Goal: Task Accomplishment & Management: Use online tool/utility

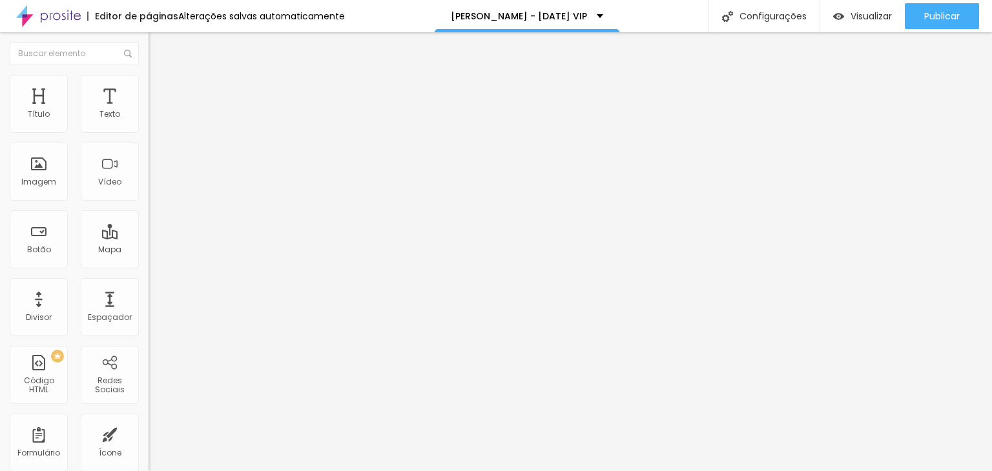
click at [160, 89] on span "Estilo" at bounding box center [170, 83] width 20 height 11
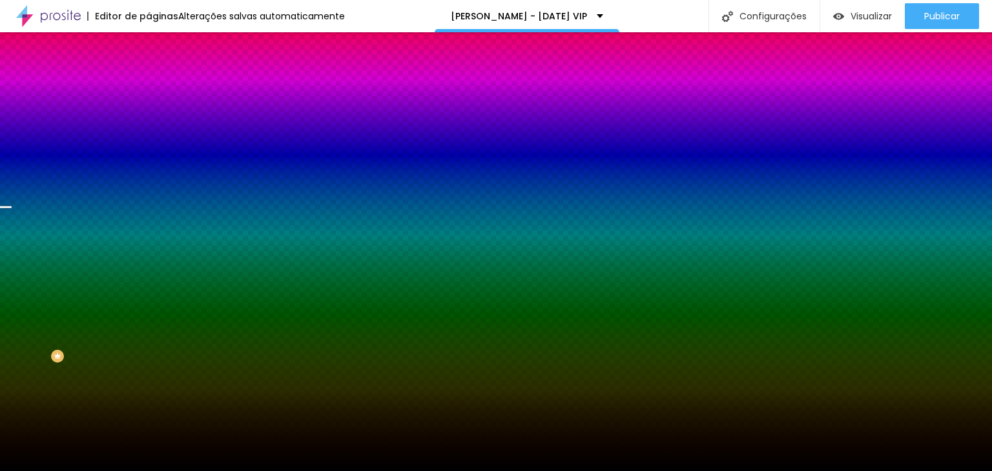
click at [148, 119] on span "Trocar imagem" at bounding box center [183, 113] width 70 height 11
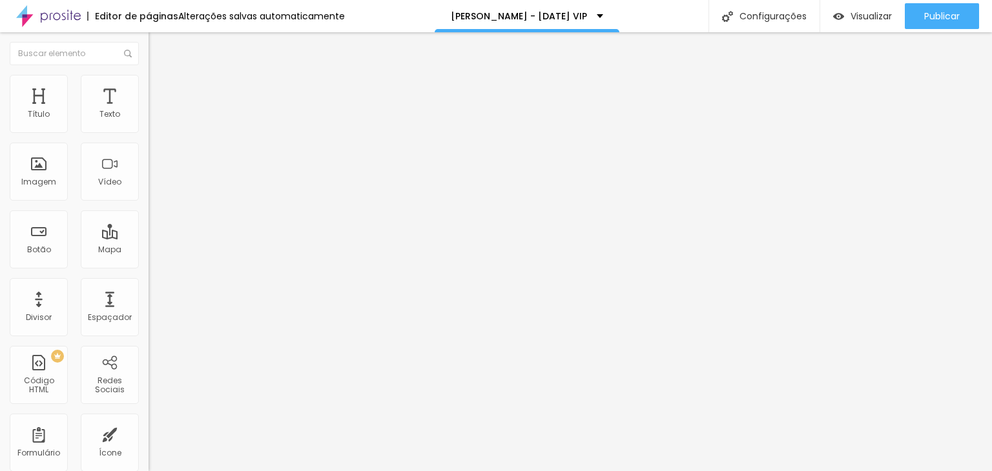
click at [148, 91] on ul "Conteúdo Estilo Avançado" at bounding box center [222, 81] width 148 height 39
click at [158, 43] on img "button" at bounding box center [163, 47] width 10 height 10
click at [148, 124] on button "button" at bounding box center [157, 117] width 18 height 14
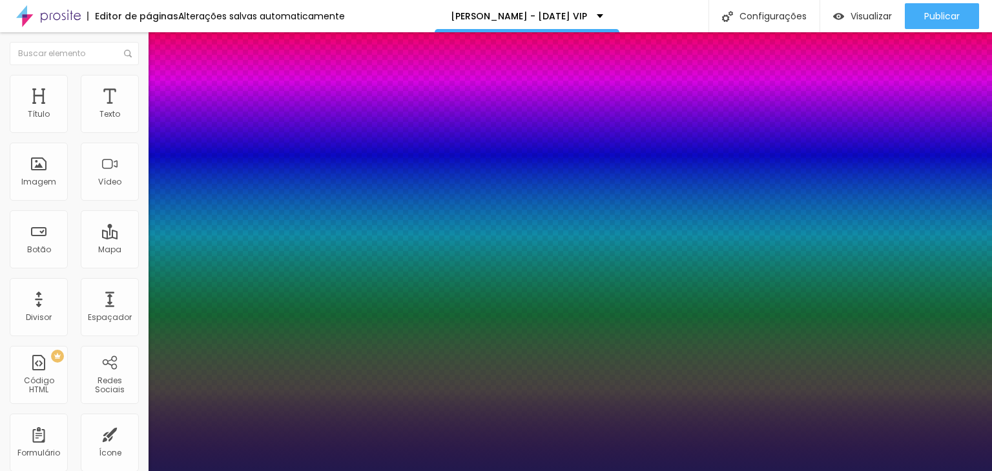
type input "1"
select select "Amita-Bold"
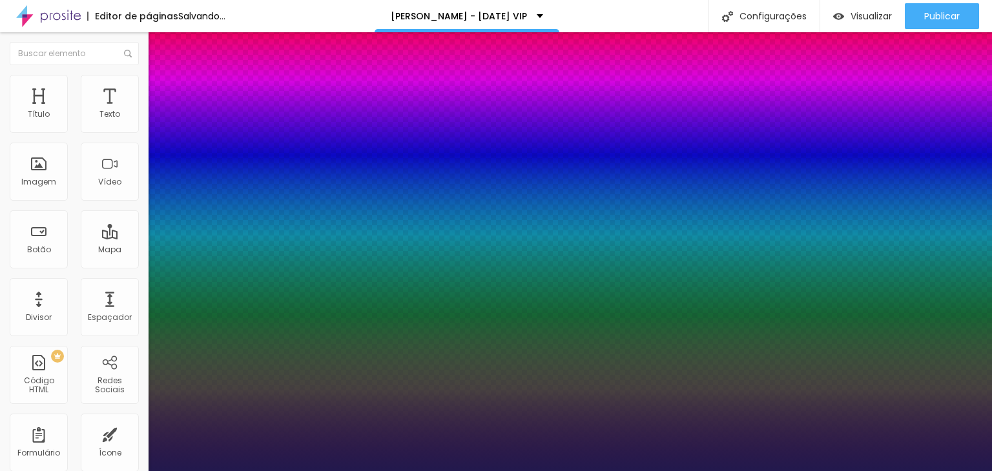
type input "1"
select select "AnonymousPro-Regular"
type input "1"
click at [405, 471] on div at bounding box center [496, 471] width 992 height 0
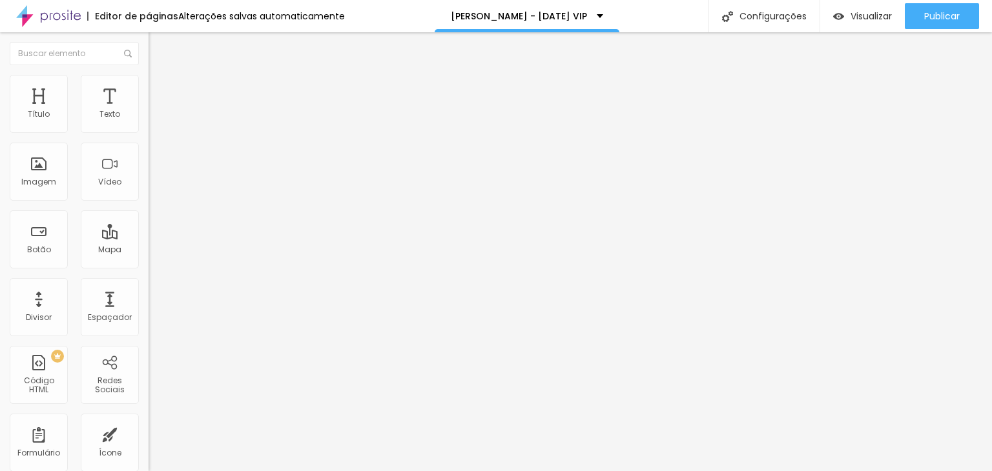
click at [148, 108] on div "Tipografia Voltar ao padrão Sombra DESATIVADO Voltar ao padrão" at bounding box center [222, 127] width 148 height 79
click at [148, 111] on span "Adicionar imagem" at bounding box center [189, 105] width 83 height 11
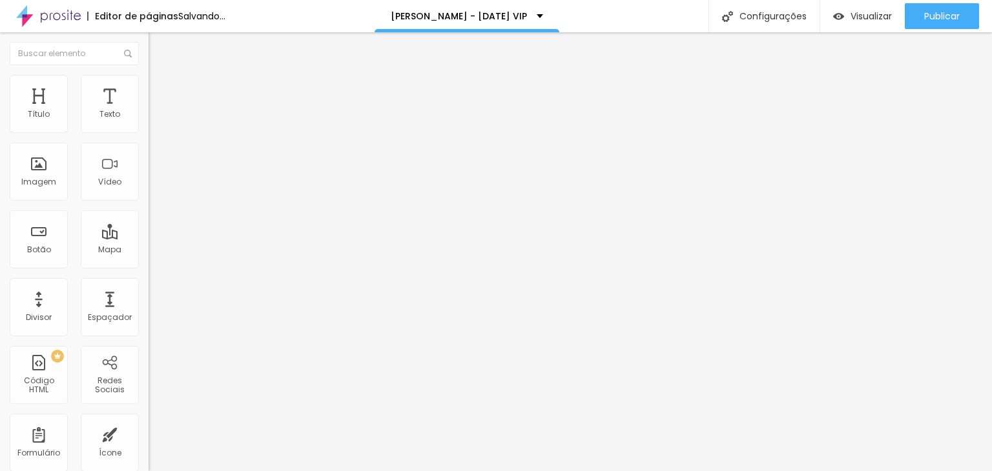
click at [148, 163] on img at bounding box center [152, 158] width 9 height 9
click at [160, 89] on span "Estilo" at bounding box center [170, 83] width 20 height 11
type input "95"
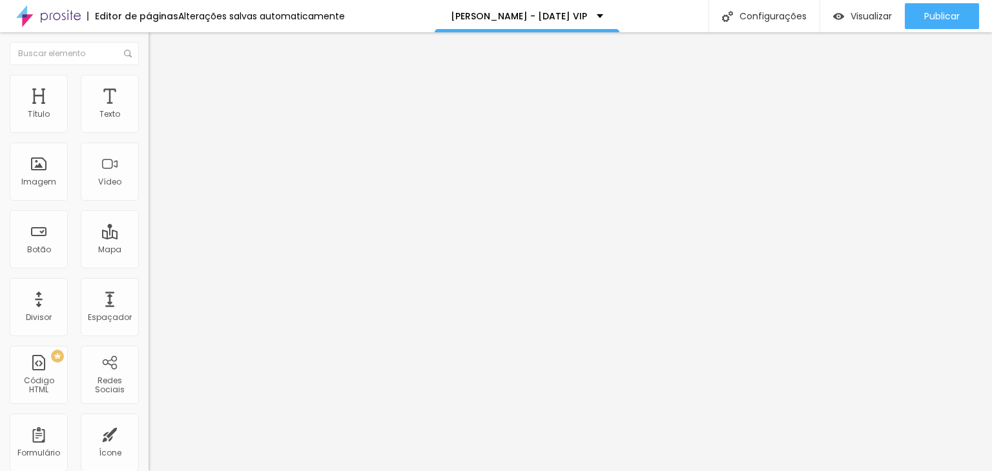
type input "90"
type input "85"
type input "80"
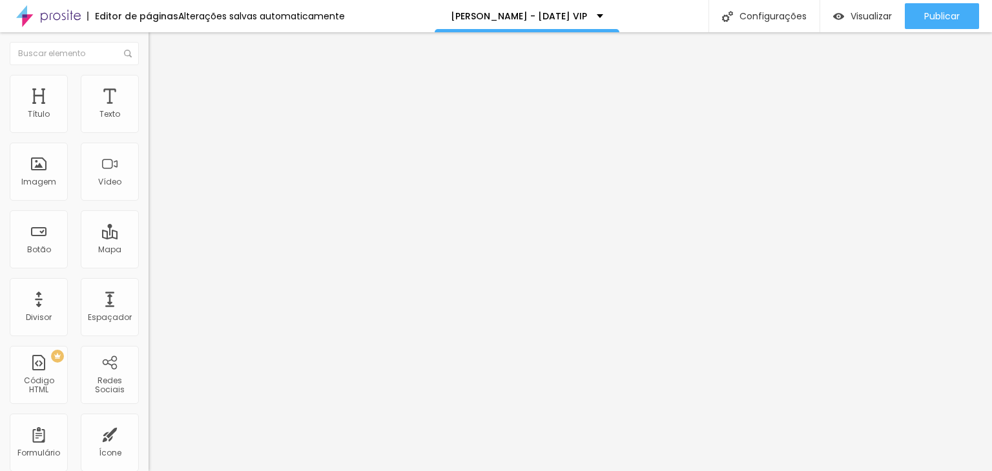
type input "80"
type input "75"
type input "70"
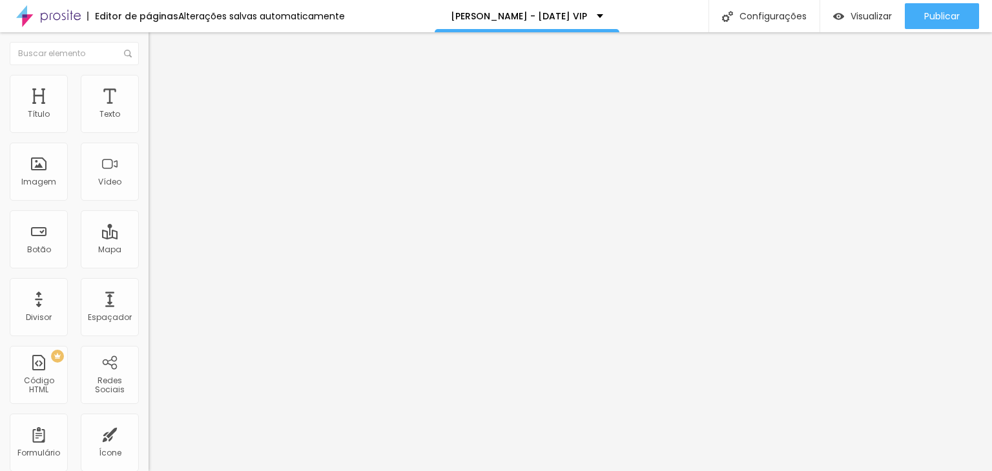
type input "65"
drag, startPoint x: 132, startPoint y: 139, endPoint x: 85, endPoint y: 138, distance: 46.5
type input "65"
click at [148, 132] on input "range" at bounding box center [189, 127] width 83 height 10
click at [84, 101] on div "Texto" at bounding box center [110, 104] width 58 height 58
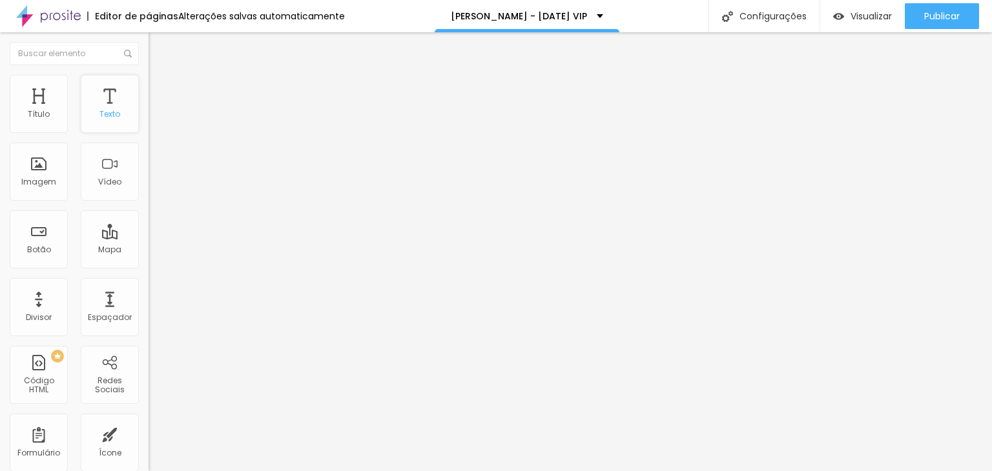
click at [88, 101] on div "Texto" at bounding box center [110, 104] width 58 height 58
click at [868, 14] on span "Visualizar" at bounding box center [870, 16] width 41 height 10
click at [160, 89] on span "Estilo" at bounding box center [170, 83] width 20 height 11
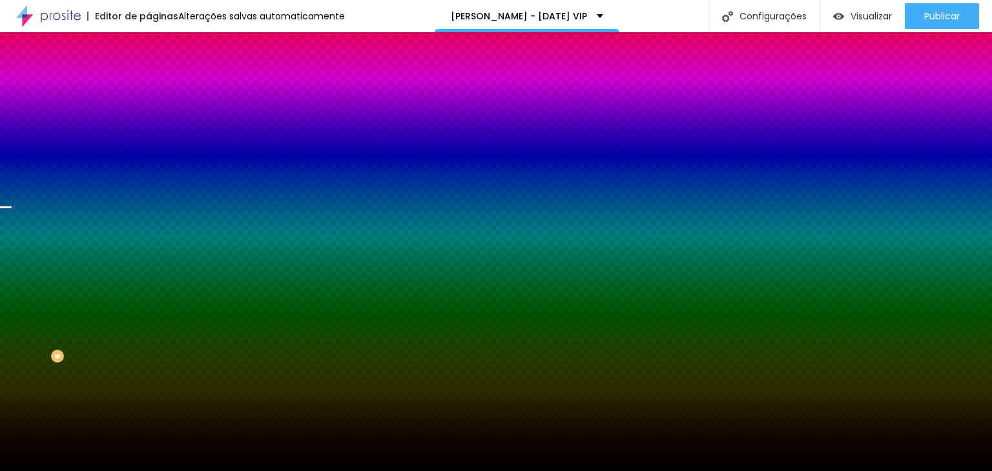
click at [148, 88] on li "Avançado" at bounding box center [222, 94] width 148 height 13
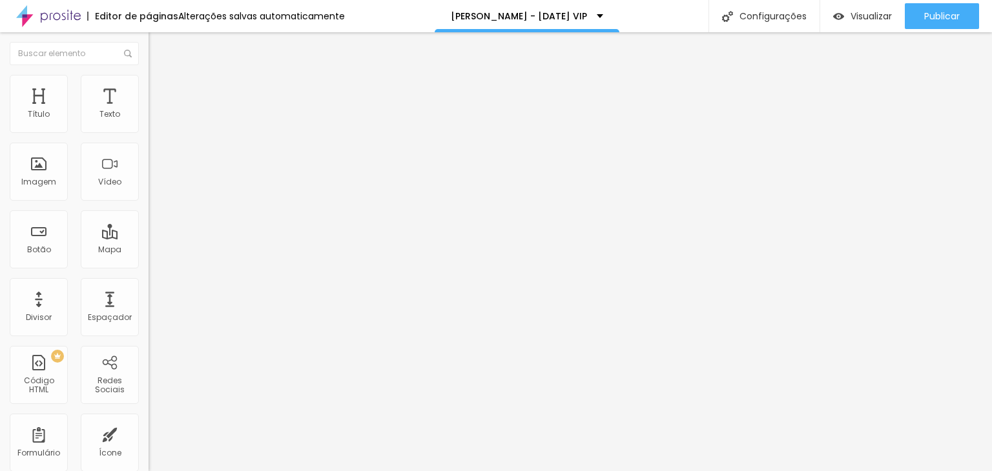
type input "0"
drag, startPoint x: 41, startPoint y: 126, endPoint x: 10, endPoint y: 130, distance: 31.2
type input "0"
click at [148, 250] on input "range" at bounding box center [189, 255] width 83 height 10
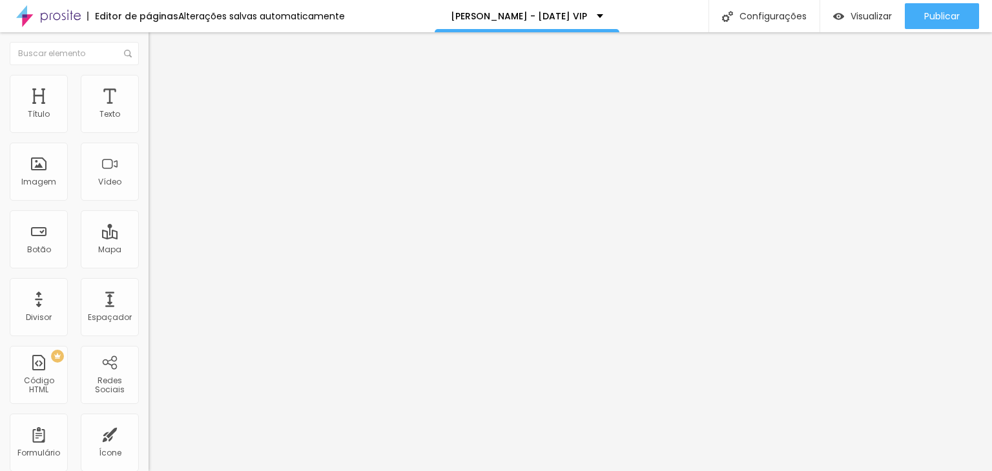
type input "0"
drag, startPoint x: 34, startPoint y: 150, endPoint x: 6, endPoint y: 149, distance: 27.1
type input "0"
click at [148, 433] on input "range" at bounding box center [189, 438] width 83 height 10
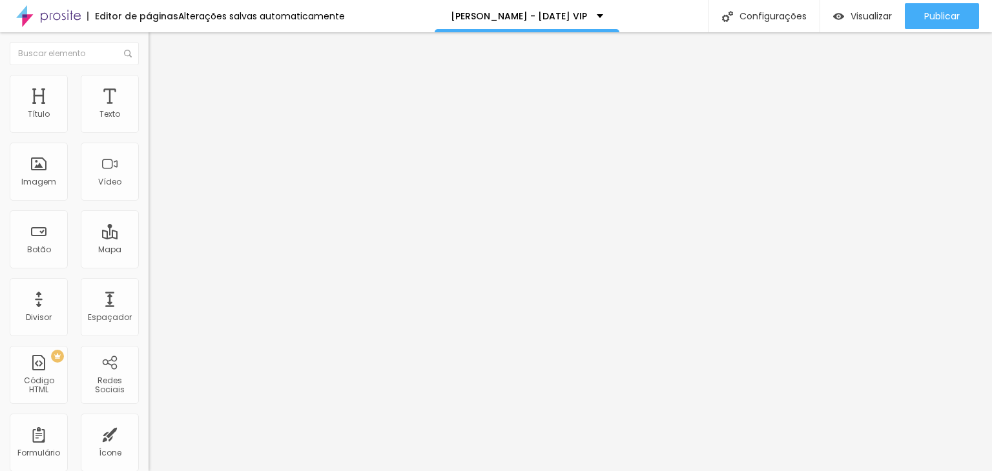
click at [160, 88] on span "Estilo" at bounding box center [170, 83] width 20 height 11
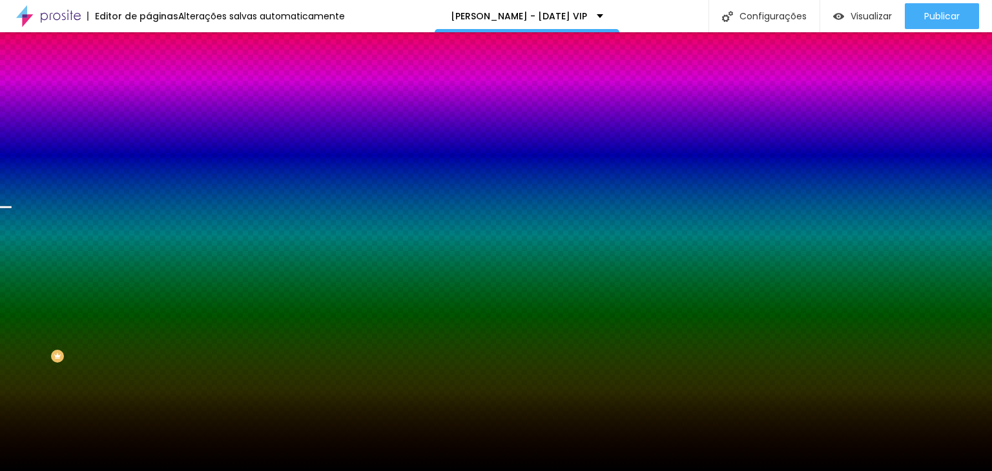
click at [148, 134] on span "Parallax" at bounding box center [164, 128] width 32 height 11
click at [148, 142] on span "Nenhum" at bounding box center [165, 136] width 34 height 11
click at [148, 154] on span "Parallax" at bounding box center [164, 148] width 32 height 11
click at [160, 76] on span "Conteúdo" at bounding box center [180, 70] width 40 height 11
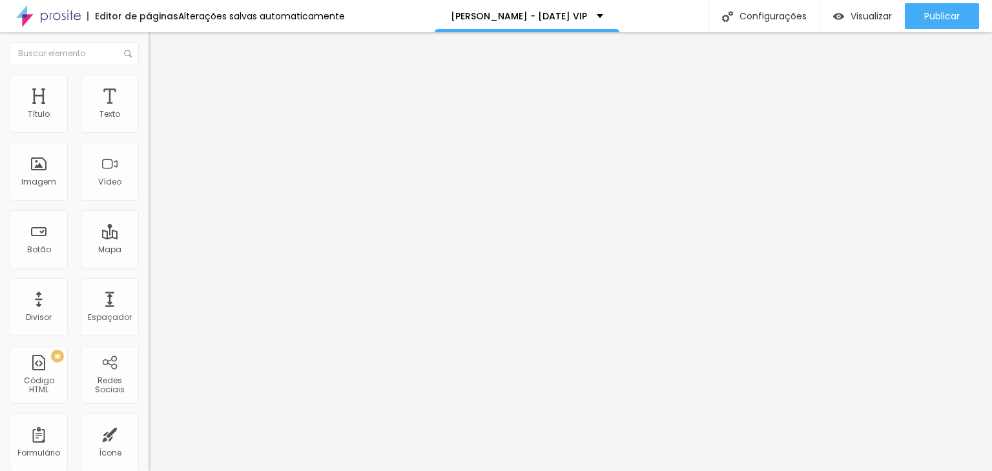
click at [160, 87] on span "Estilo" at bounding box center [170, 83] width 20 height 11
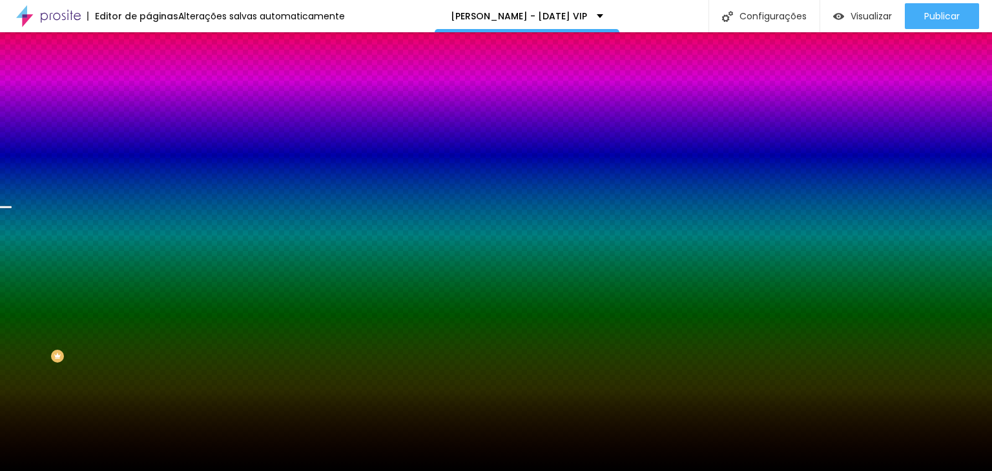
click at [160, 91] on span "Avançado" at bounding box center [181, 96] width 43 height 11
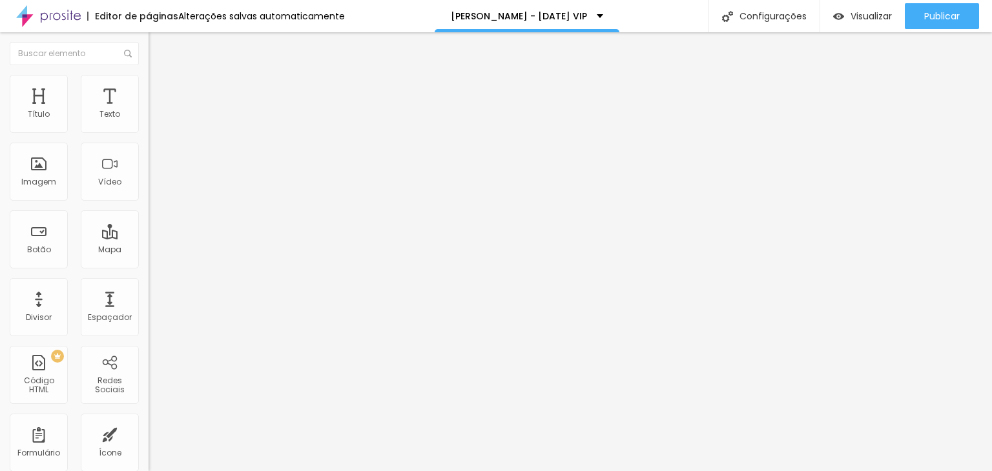
type input "20"
type input "35"
type input "100"
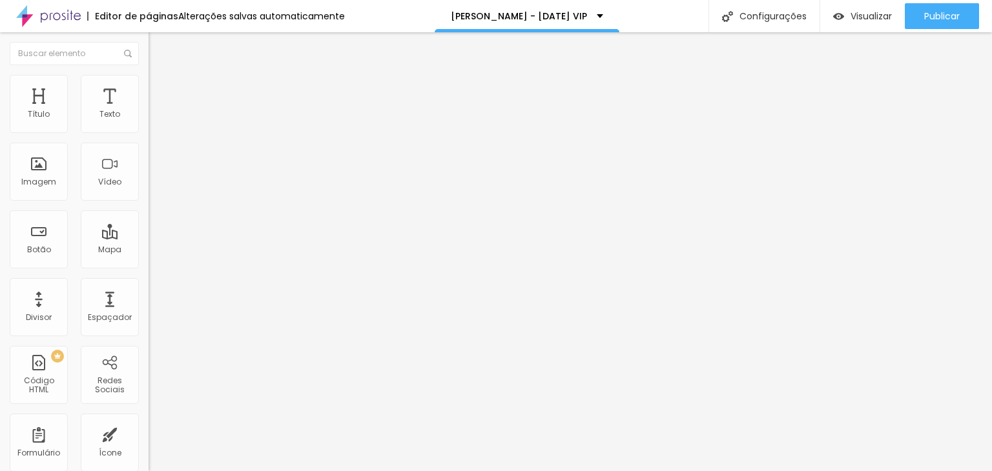
type input "100"
type input "110"
type input "125"
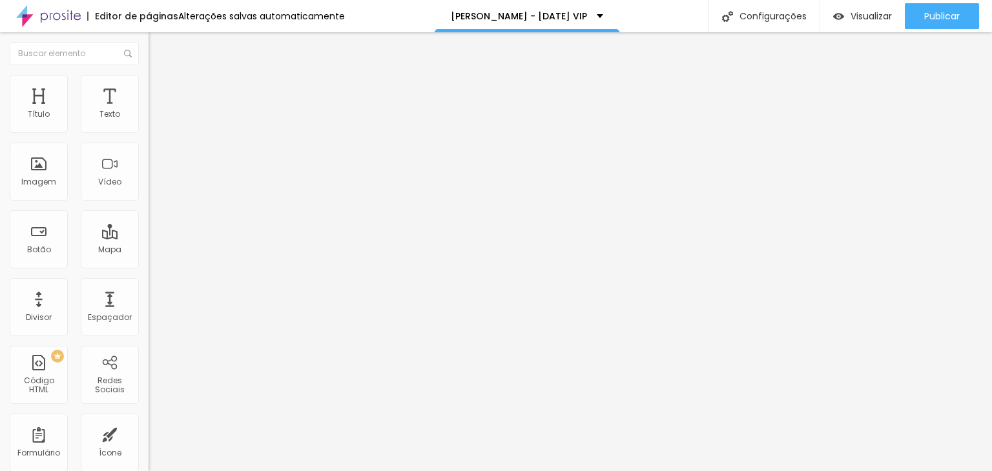
type input "135"
type input "155"
type input "164"
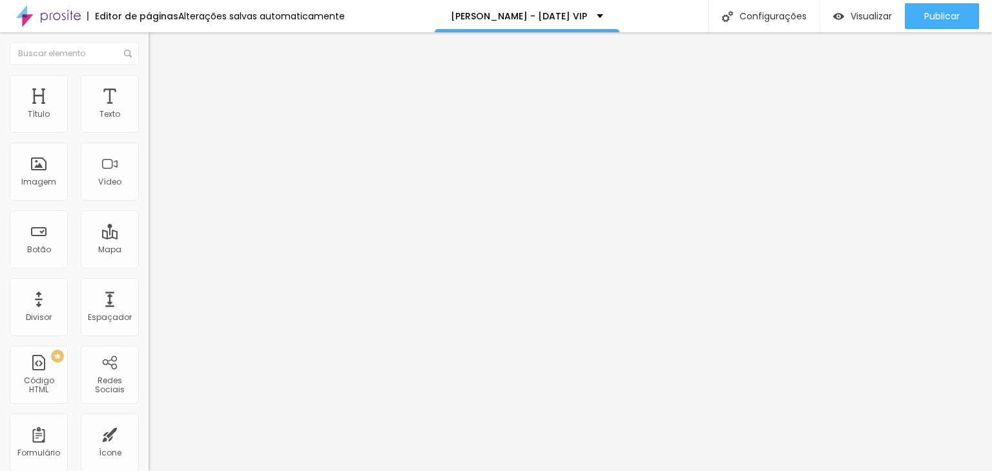
type input "164"
type input "189"
type input "169"
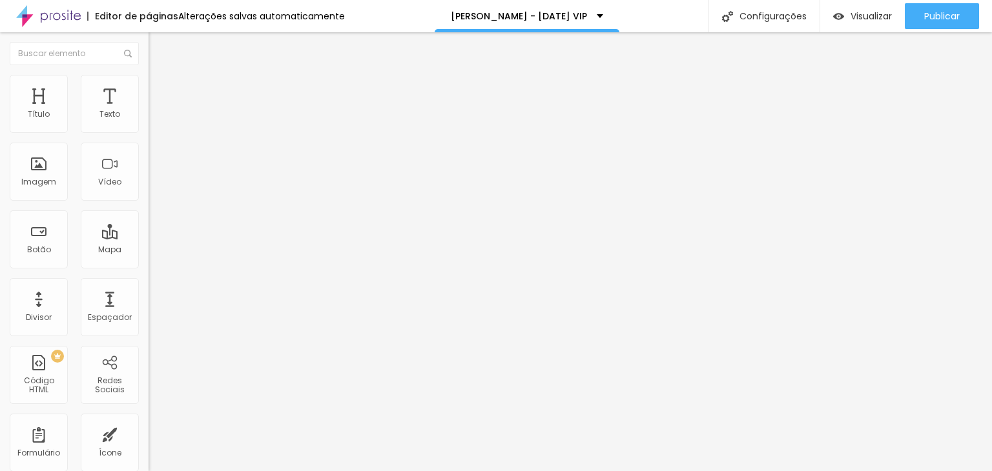
type input "135"
type input "110"
type input "70"
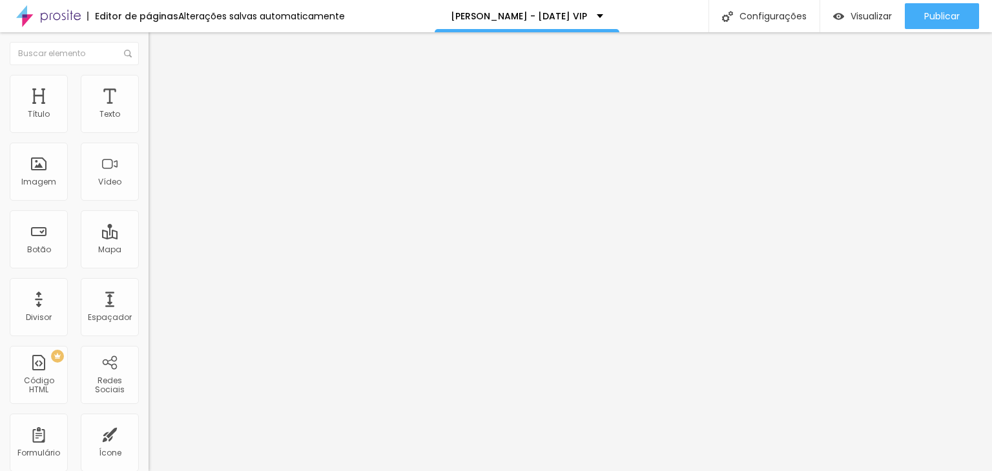
type input "70"
type input "65"
type input "60"
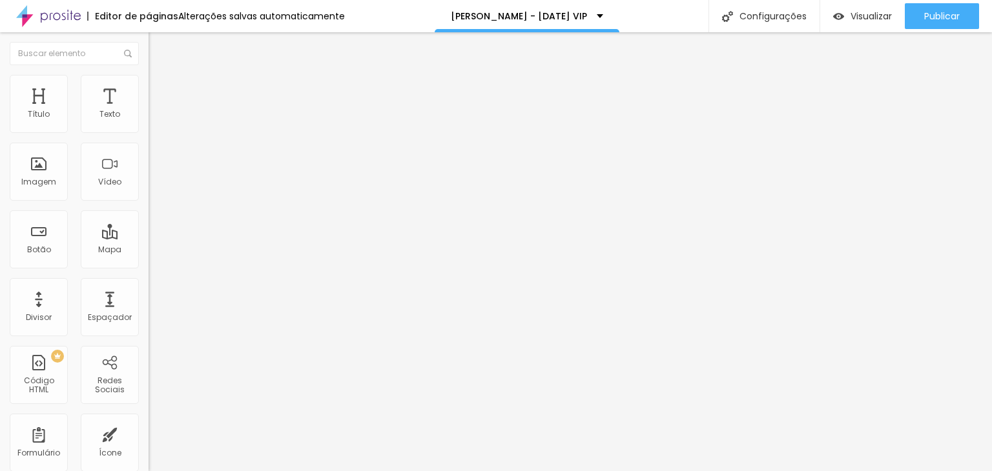
type input "55"
type input "50"
type input "45"
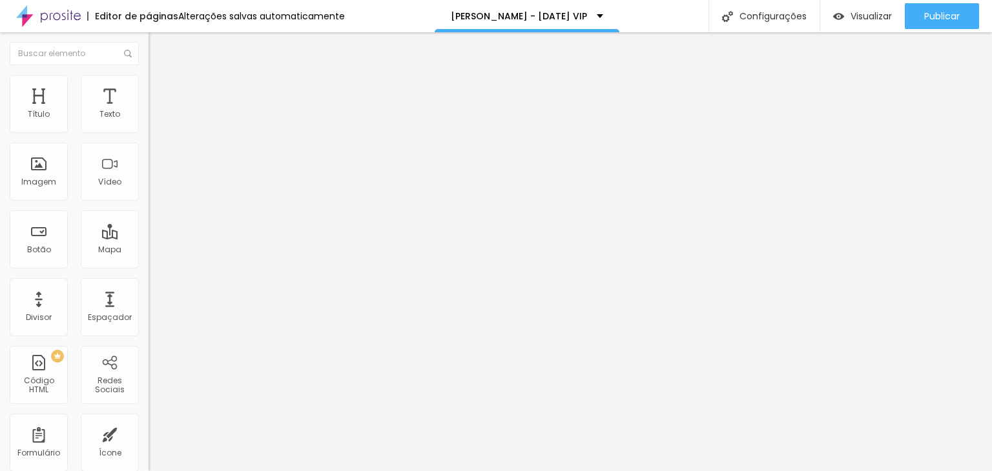
type input "45"
type input "35"
type input "30"
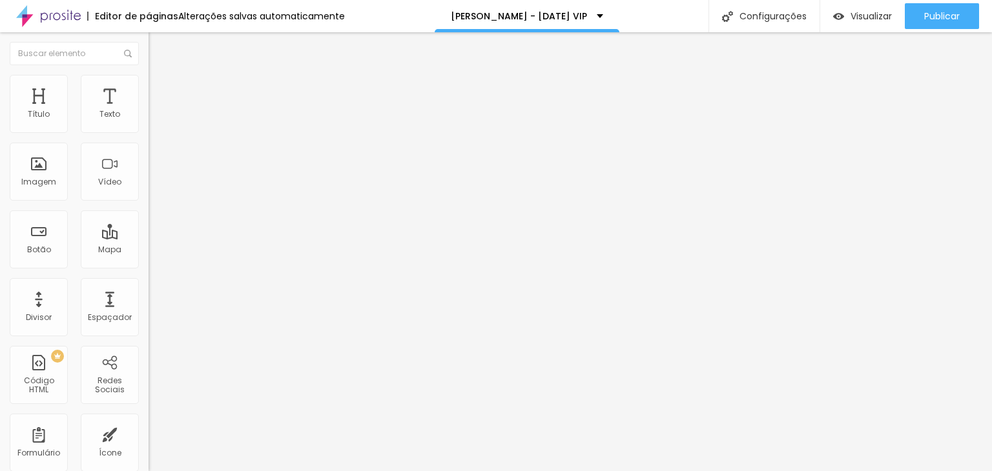
type input "25"
type input "10"
type input "0"
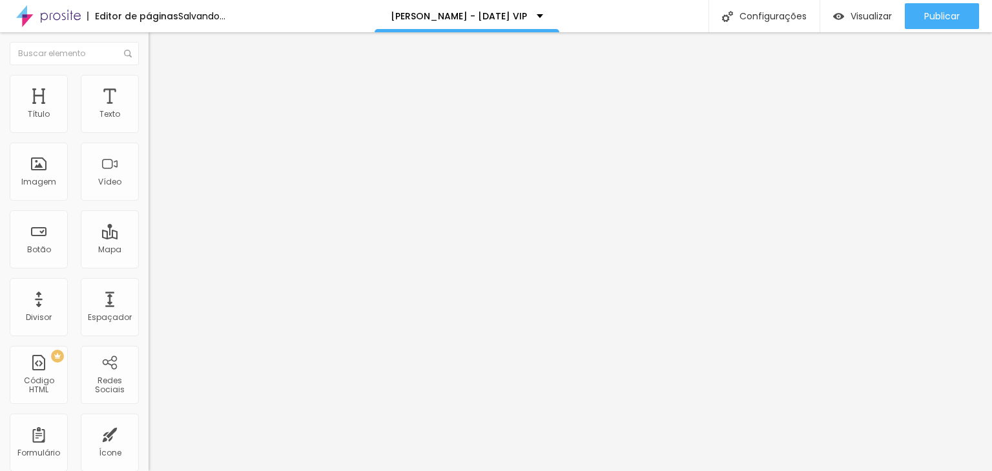
type input "0"
type input "10"
type input "20"
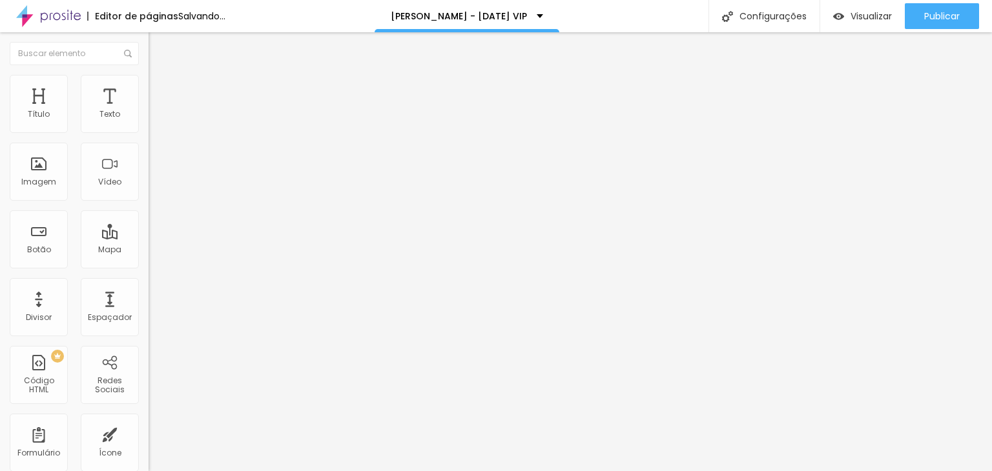
type input "85"
type input "95"
type input "100"
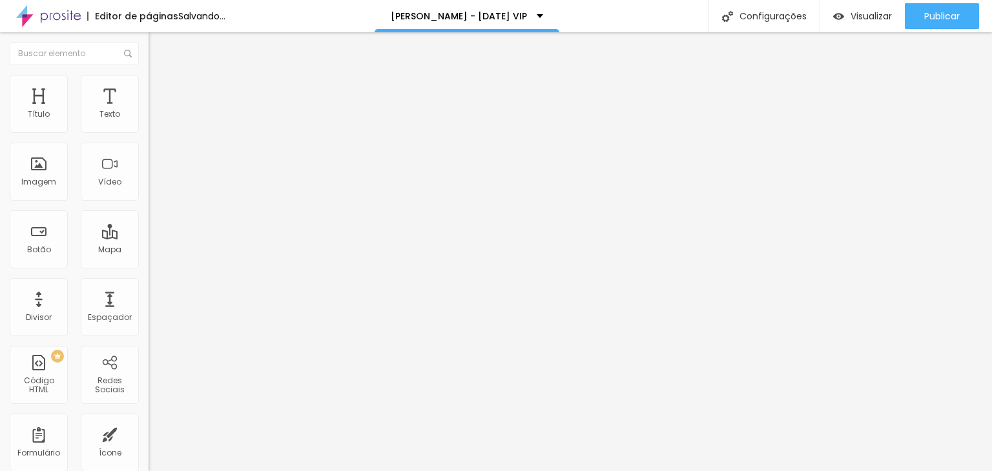
type input "100"
type input "105"
type input "75"
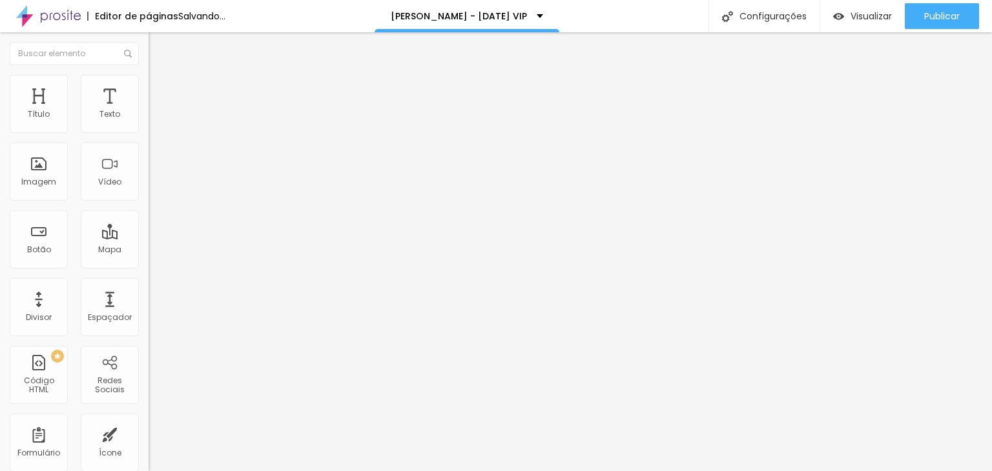
type input "25"
type input "0"
drag, startPoint x: 26, startPoint y: 152, endPoint x: 7, endPoint y: 154, distance: 18.9
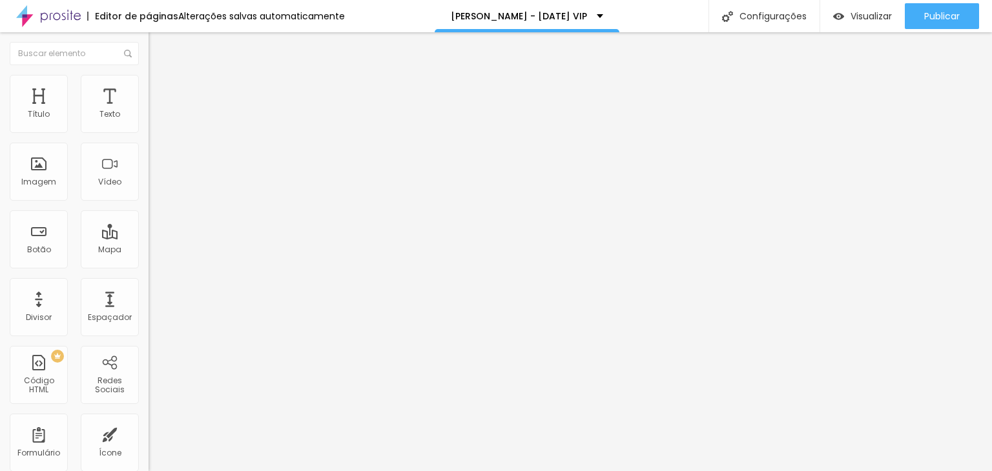
click at [148, 433] on input "range" at bounding box center [189, 438] width 83 height 10
click at [148, 250] on input "range" at bounding box center [189, 255] width 83 height 10
click at [160, 76] on span "Conteúdo" at bounding box center [180, 70] width 40 height 11
click at [148, 132] on div "Modo Encaixotado Encaixotado Completo" at bounding box center [222, 119] width 148 height 36
click at [148, 117] on span "Encaixotado" at bounding box center [173, 112] width 50 height 11
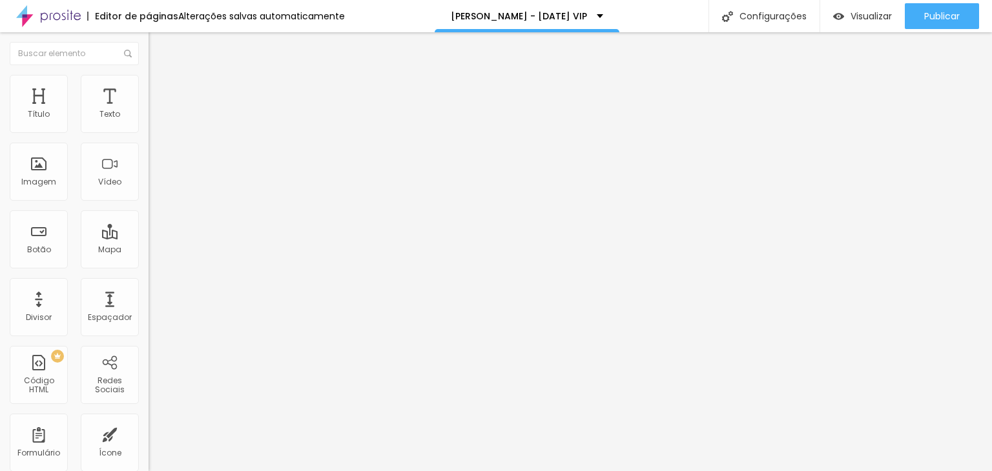
click at [148, 138] on span "Completo" at bounding box center [167, 132] width 39 height 11
click at [160, 91] on span "Avançado" at bounding box center [181, 96] width 43 height 11
click at [148, 88] on li "Estilo" at bounding box center [222, 81] width 148 height 13
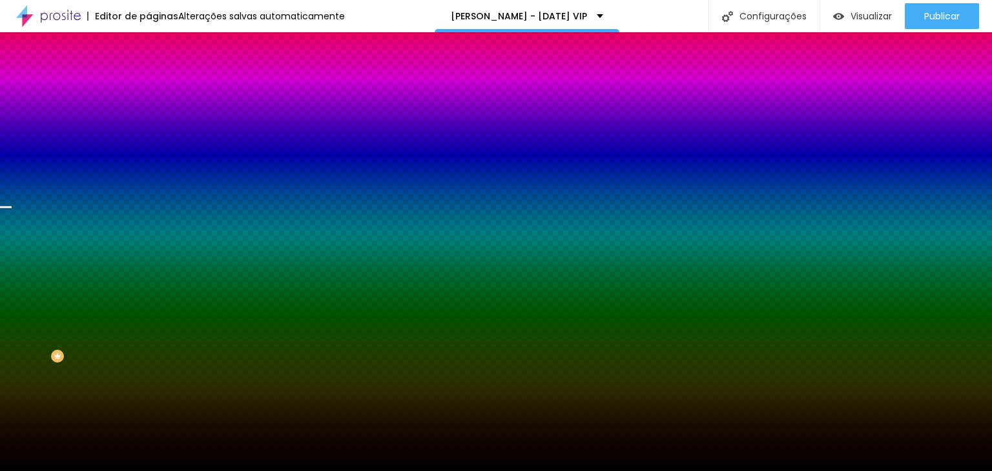
click at [158, 45] on img "button" at bounding box center [163, 47] width 10 height 10
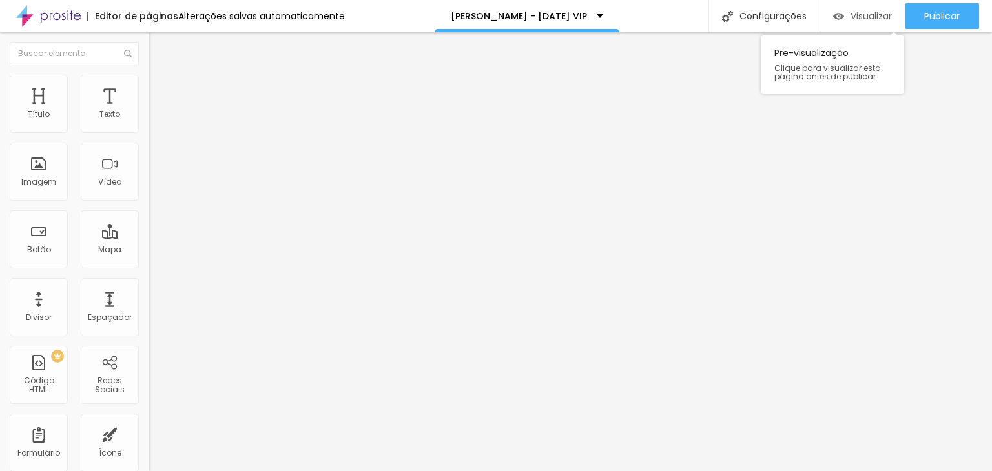
click at [866, 11] on span "Visualizar" at bounding box center [870, 16] width 41 height 10
click at [45, 168] on div "Imagem" at bounding box center [39, 172] width 58 height 58
click at [148, 111] on span "Trocar imagem" at bounding box center [183, 105] width 70 height 11
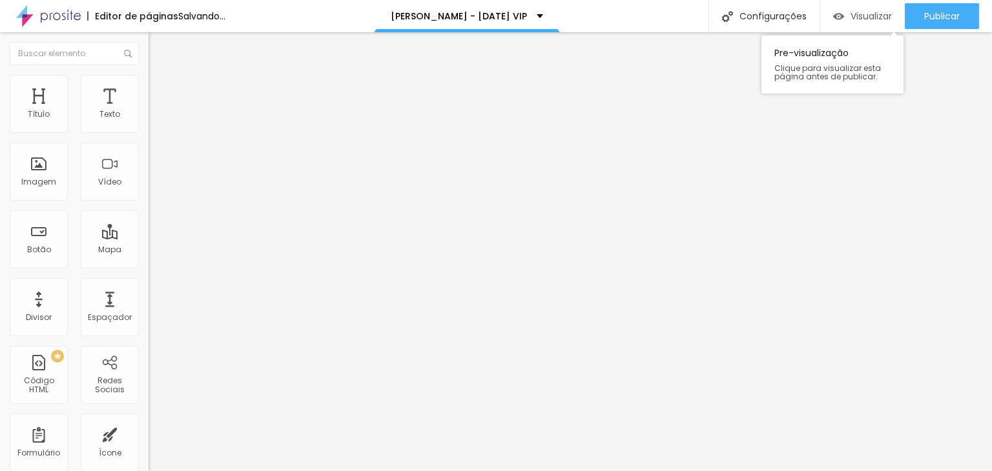
click at [876, 15] on span "Visualizar" at bounding box center [870, 16] width 41 height 10
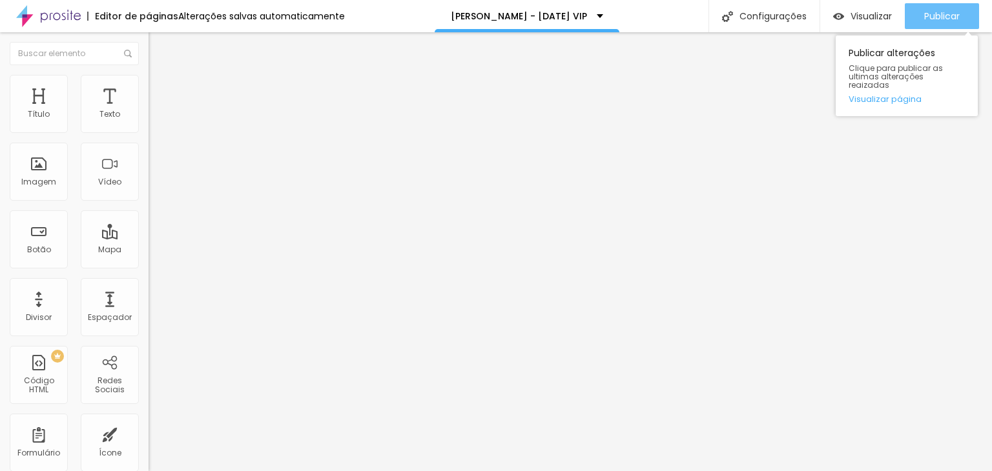
click at [924, 13] on span "Publicar" at bounding box center [942, 16] width 36 height 10
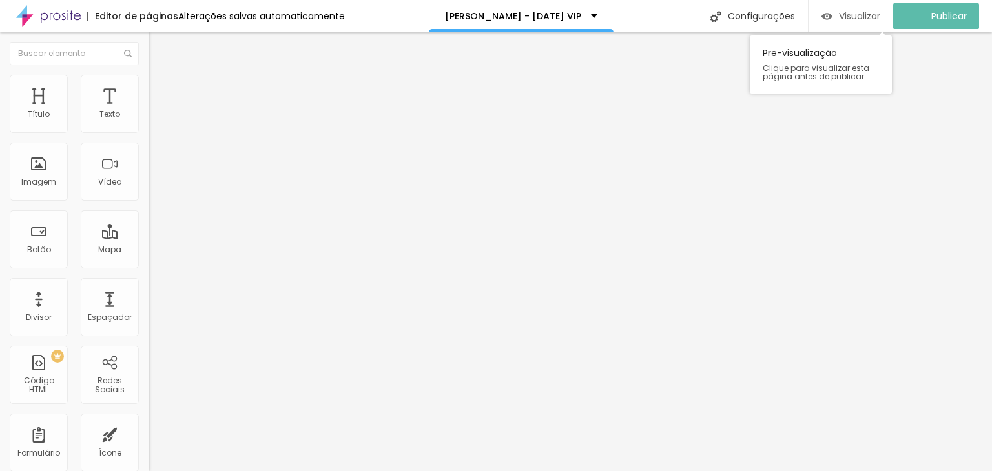
click at [855, 19] on span "Visualizar" at bounding box center [859, 16] width 41 height 10
